Goal: Task Accomplishment & Management: Manage account settings

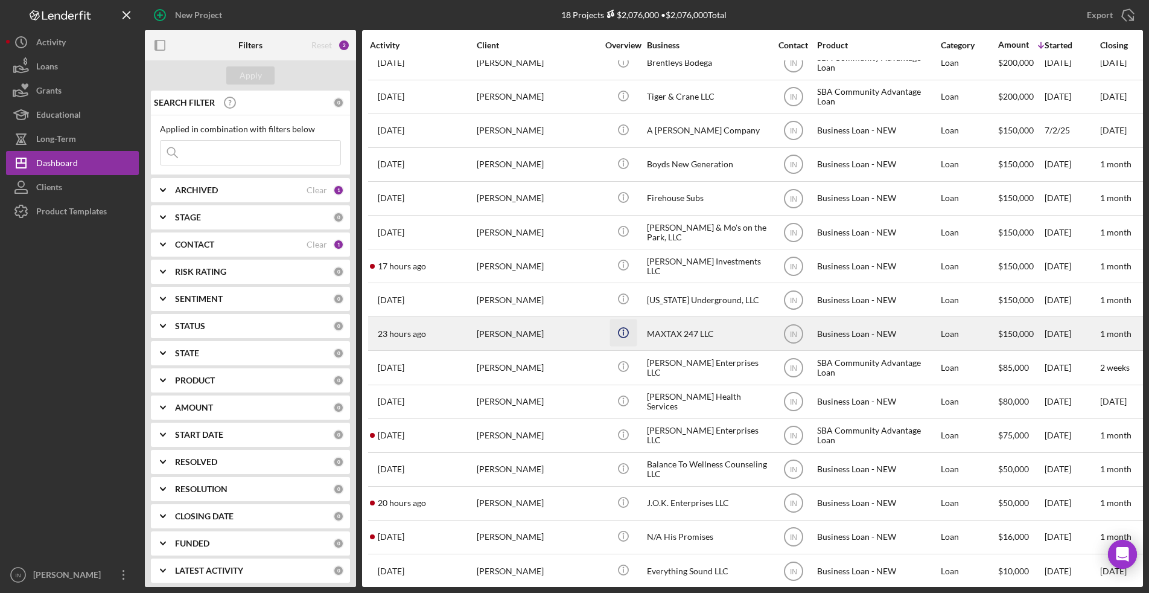
scroll to position [51, 0]
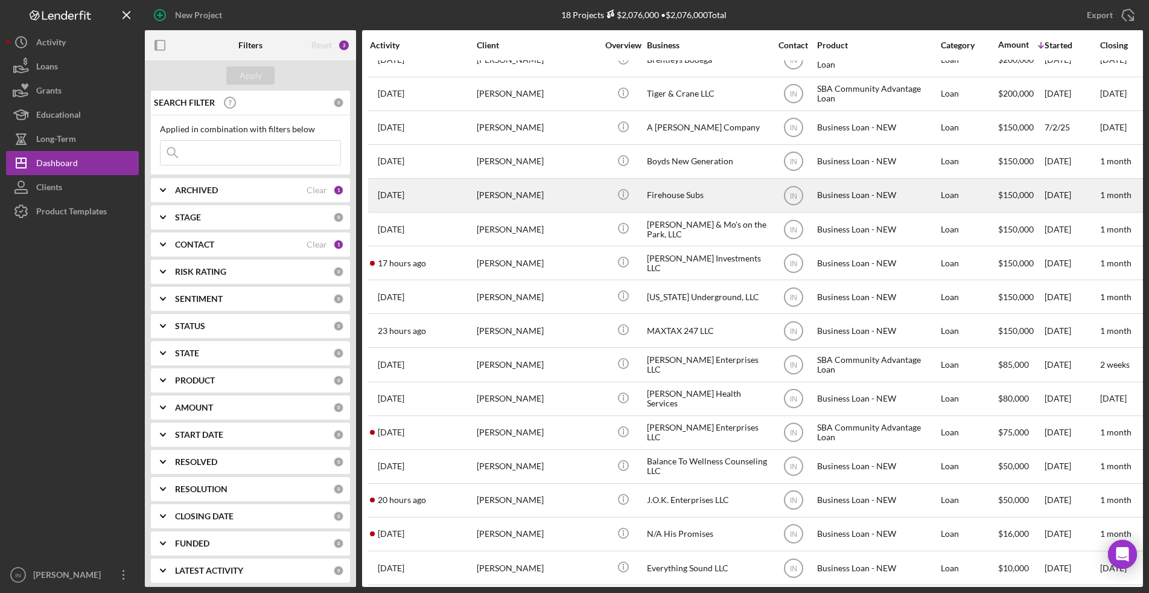
click at [517, 191] on div "[PERSON_NAME]" at bounding box center [537, 195] width 121 height 32
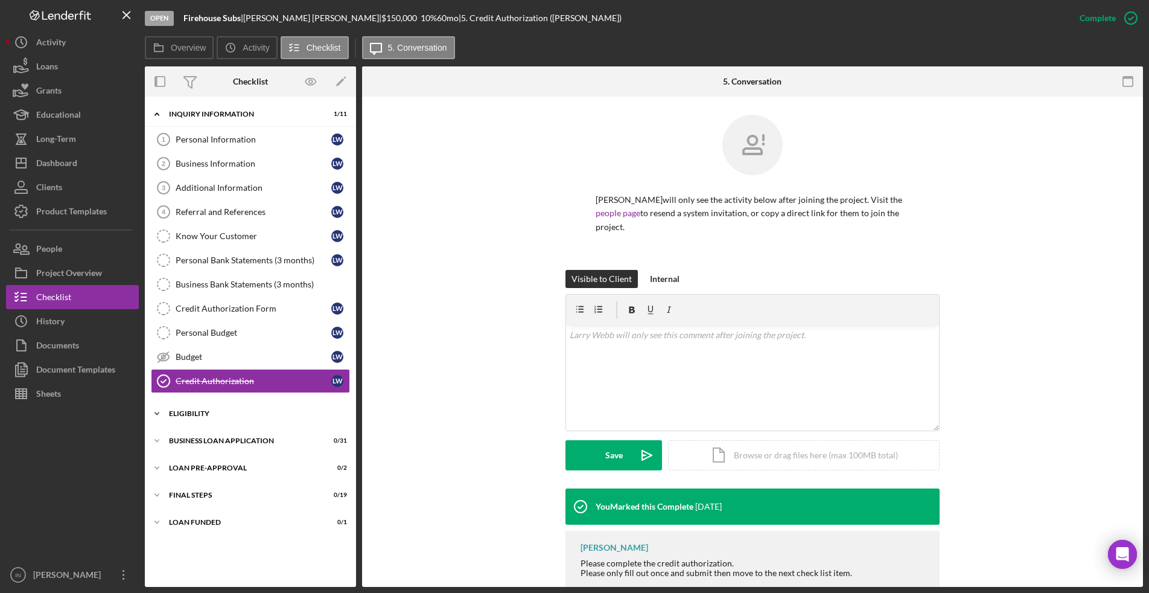
click at [212, 417] on div "Icon/Expander ELIGIBILITY 1 / 4" at bounding box center [250, 413] width 211 height 24
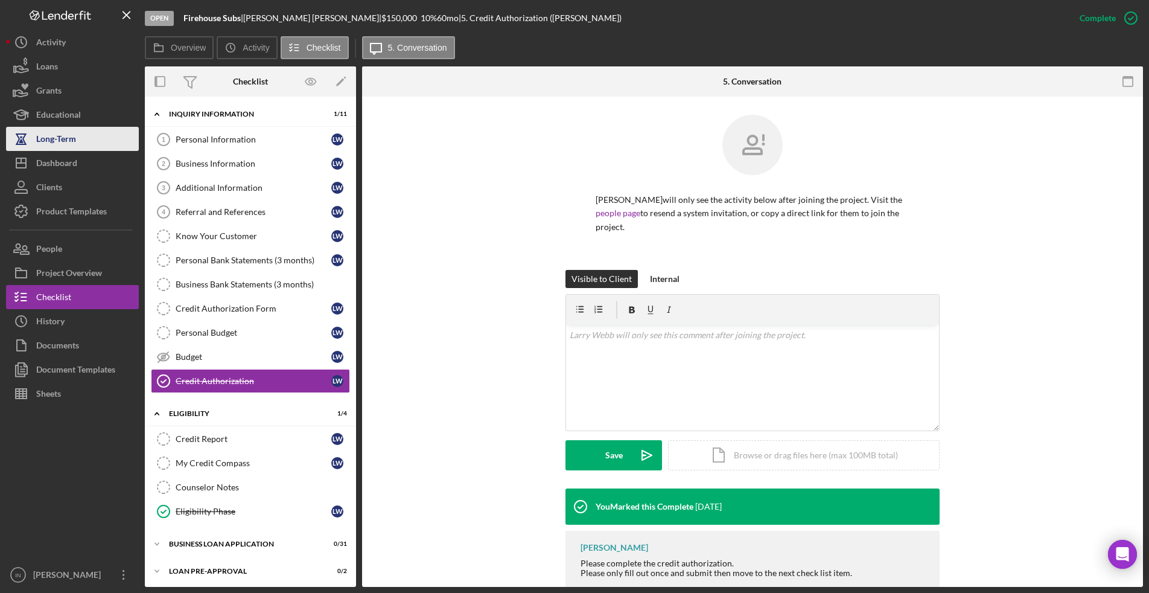
click at [74, 148] on div "Long-Term" at bounding box center [56, 140] width 40 height 27
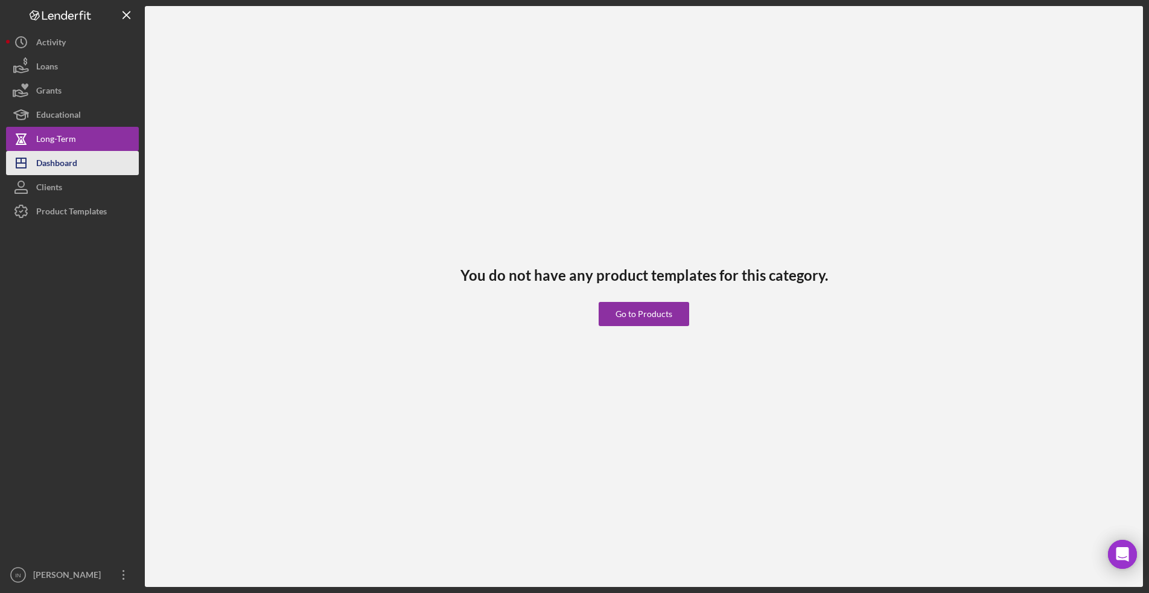
click at [57, 158] on div "Dashboard" at bounding box center [56, 164] width 41 height 27
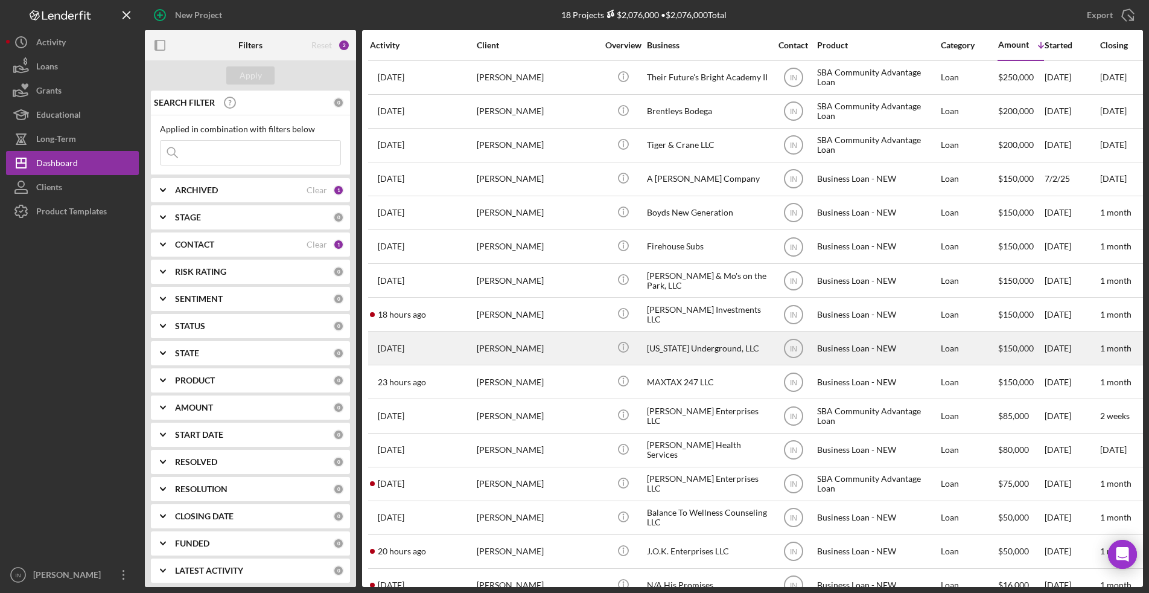
click at [491, 343] on div "[PERSON_NAME]" at bounding box center [537, 348] width 121 height 32
